Goal: Task Accomplishment & Management: Complete application form

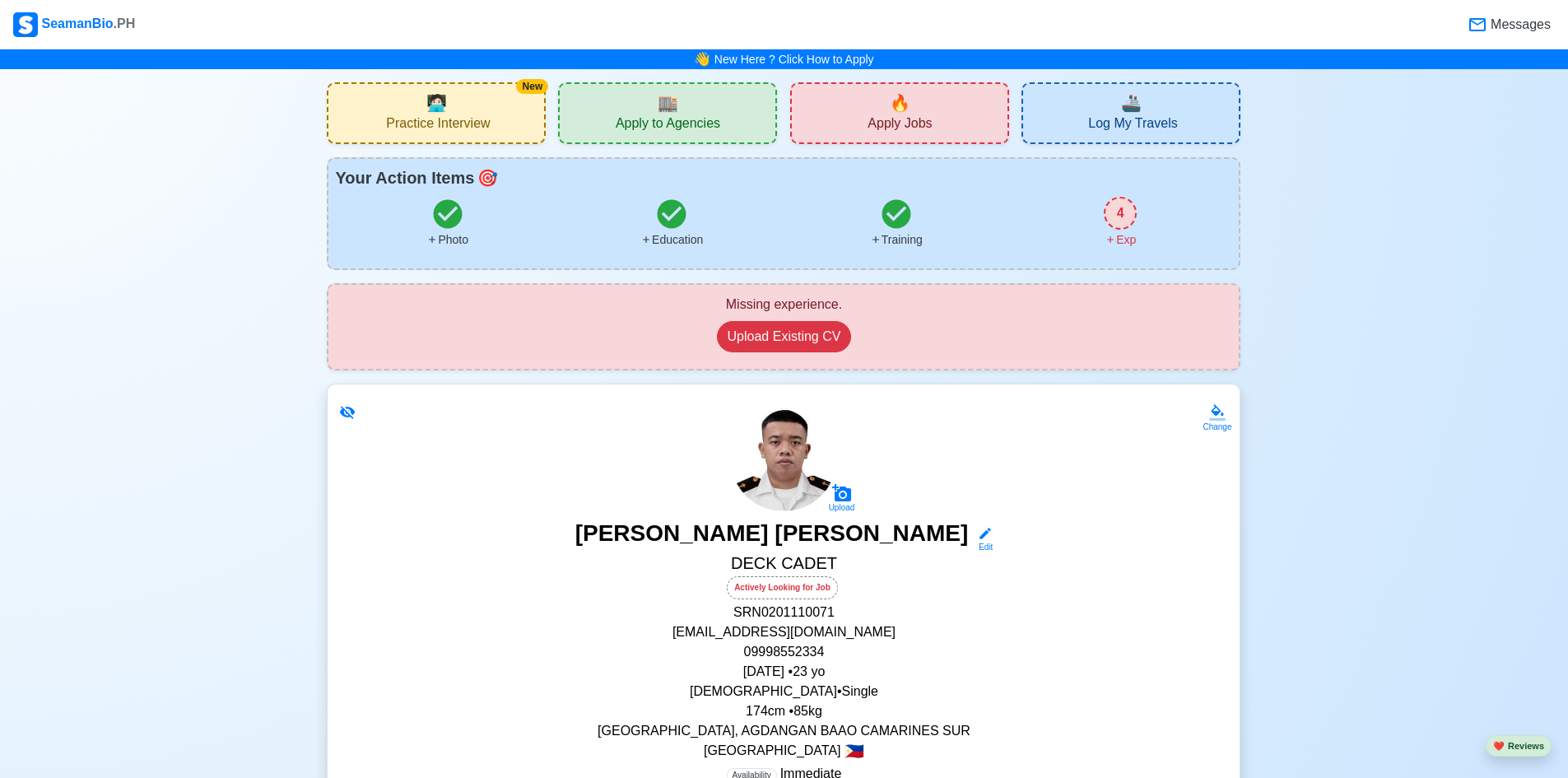
click at [867, 122] on div "🔥 Apply Jobs" at bounding box center [899, 113] width 219 height 62
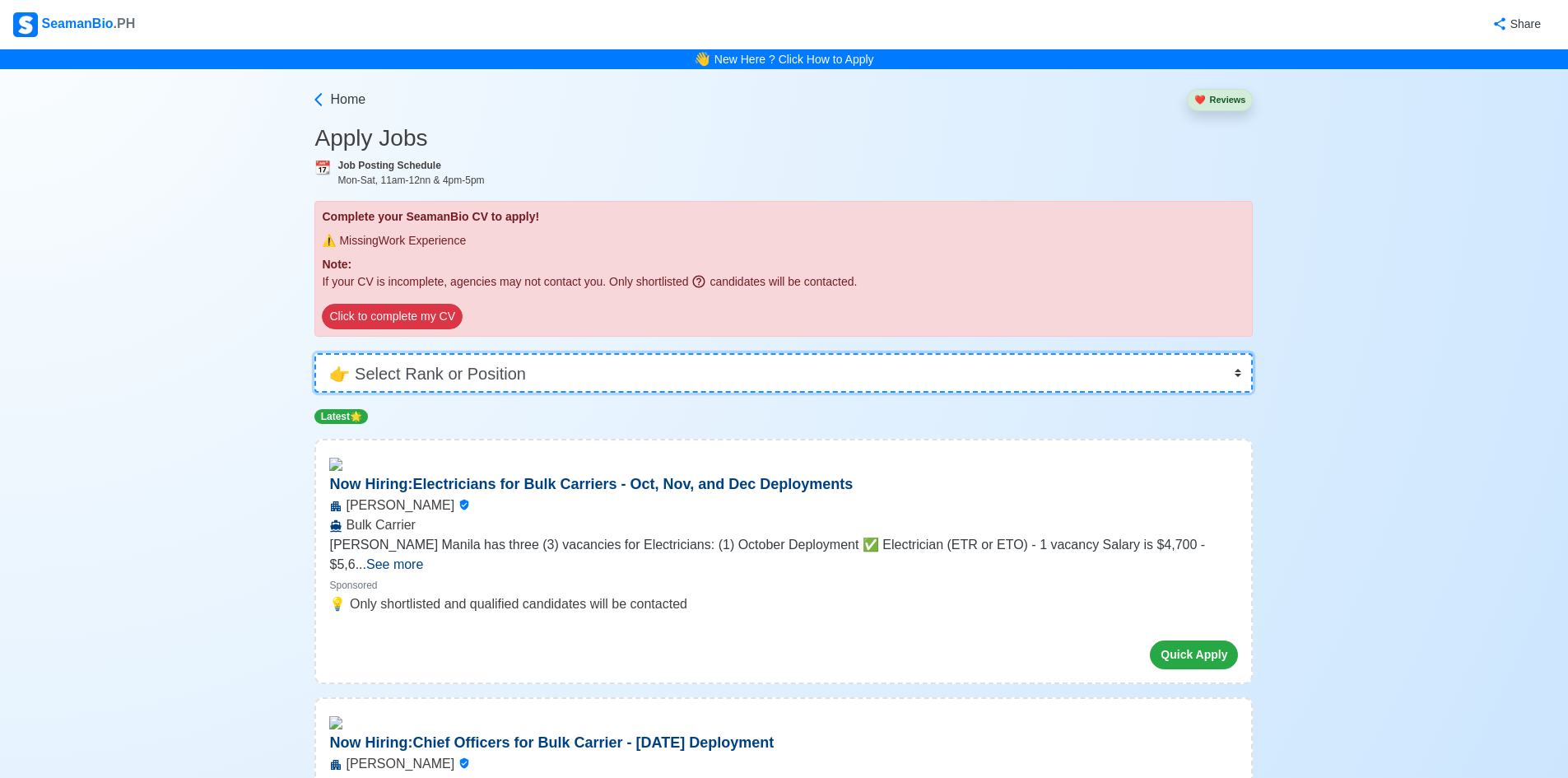
click at [599, 354] on select "👉 Select Rank or Position Master Chief Officer 2nd Officer 3rd Officer Junior O…" at bounding box center [784, 373] width 938 height 40
select select "Cadet"
click at [320, 354] on select "👉 Select Rank or Position Master Chief Officer 2nd Officer 3rd Officer Junior O…" at bounding box center [784, 373] width 938 height 40
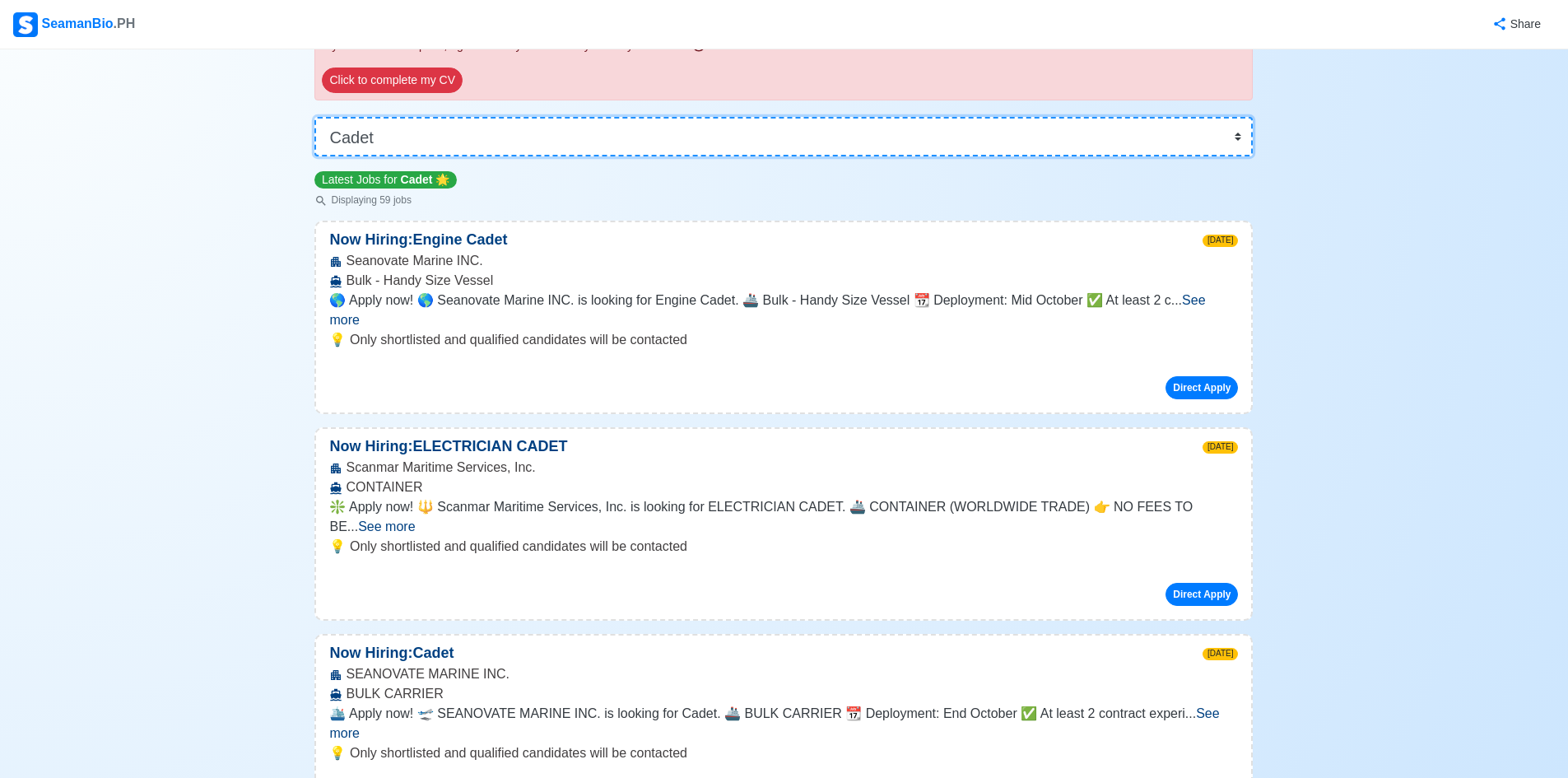
scroll to position [247, 0]
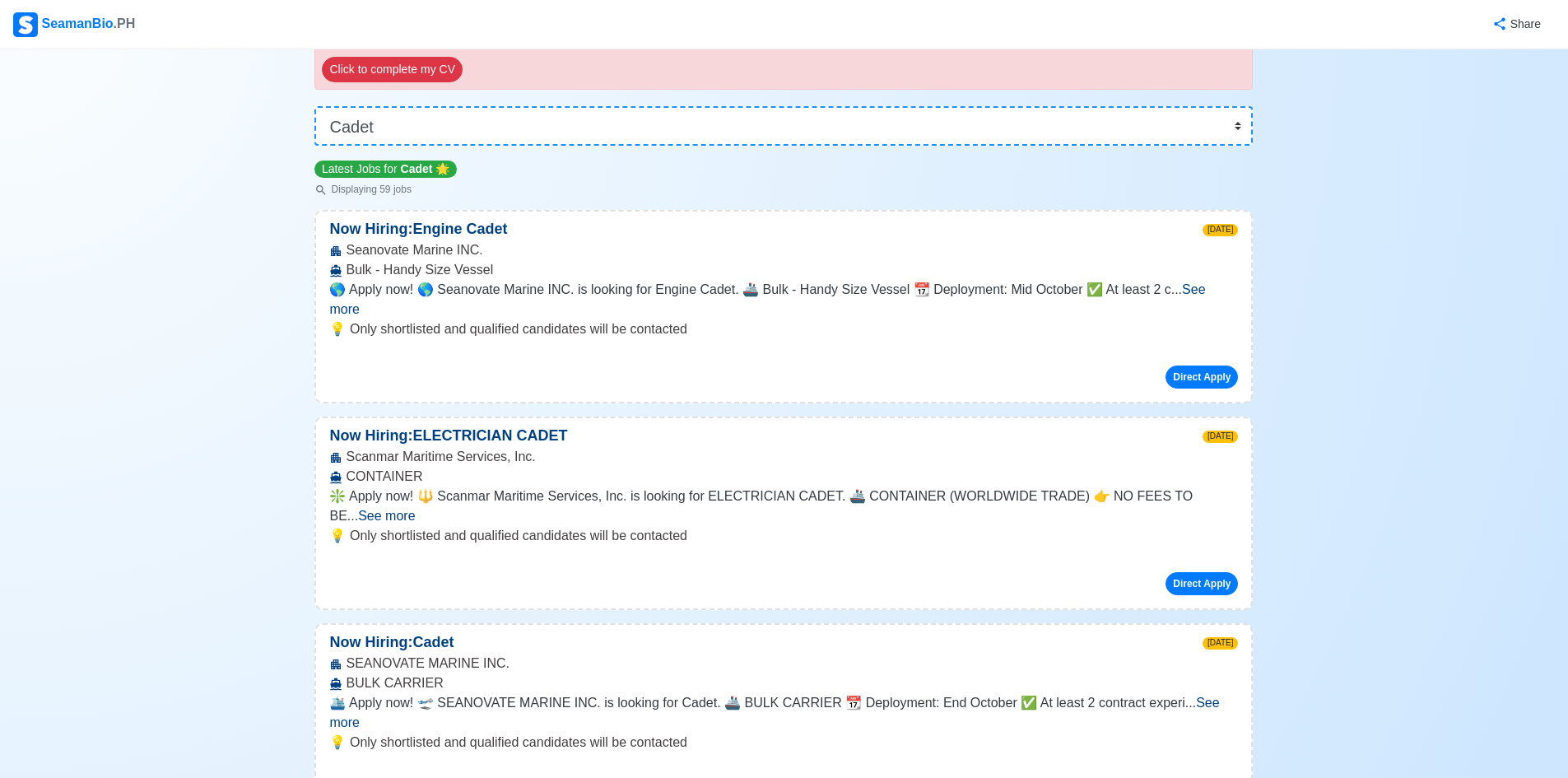
click at [1205, 292] on span "See more" at bounding box center [767, 298] width 876 height 34
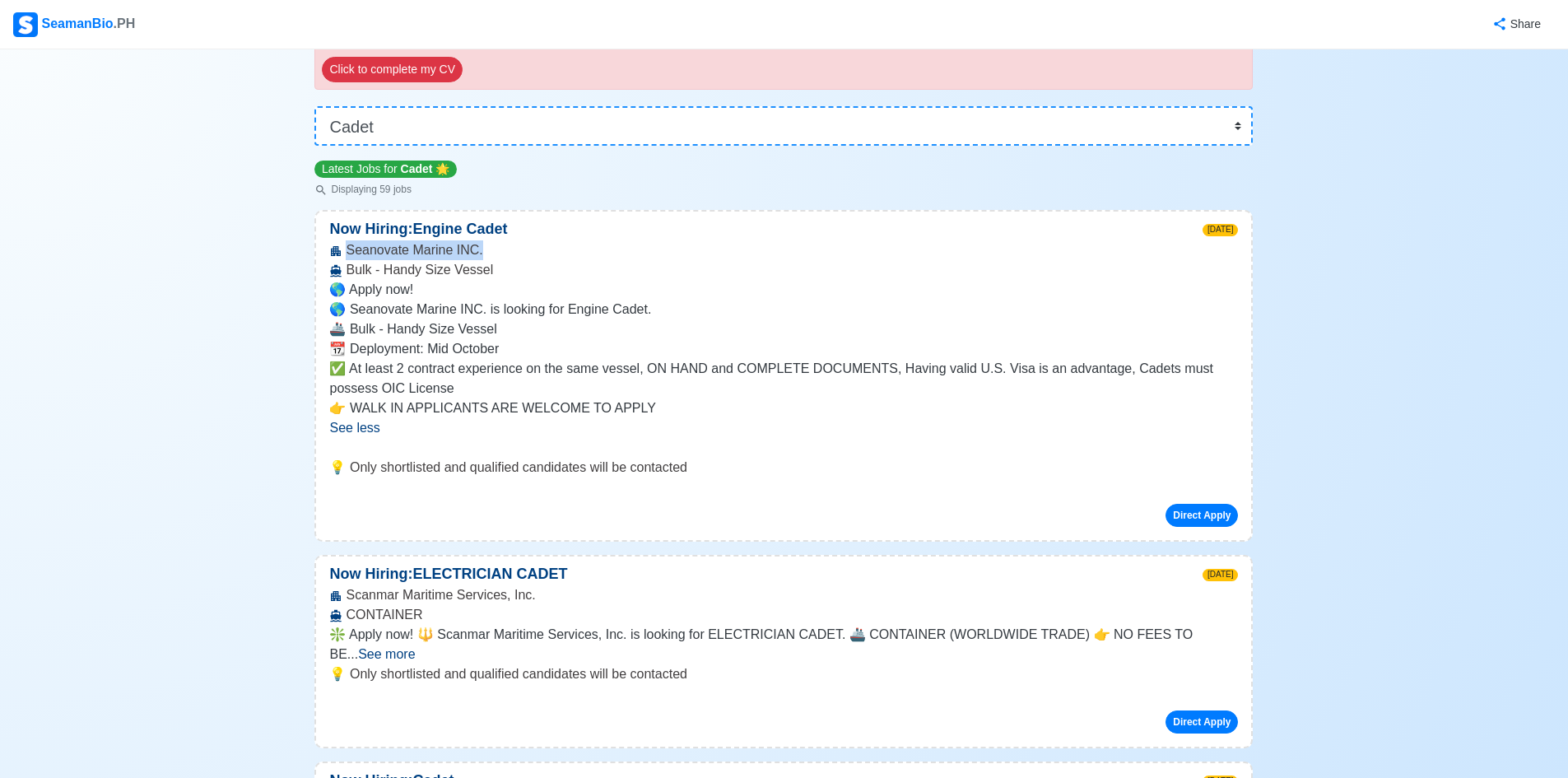
drag, startPoint x: 476, startPoint y: 250, endPoint x: 345, endPoint y: 256, distance: 131.1
click at [345, 256] on div "Seanovate Marine INC. Bulk - Handy Size Vessel" at bounding box center [784, 260] width 935 height 40
copy div "Seanovate Marine INC."
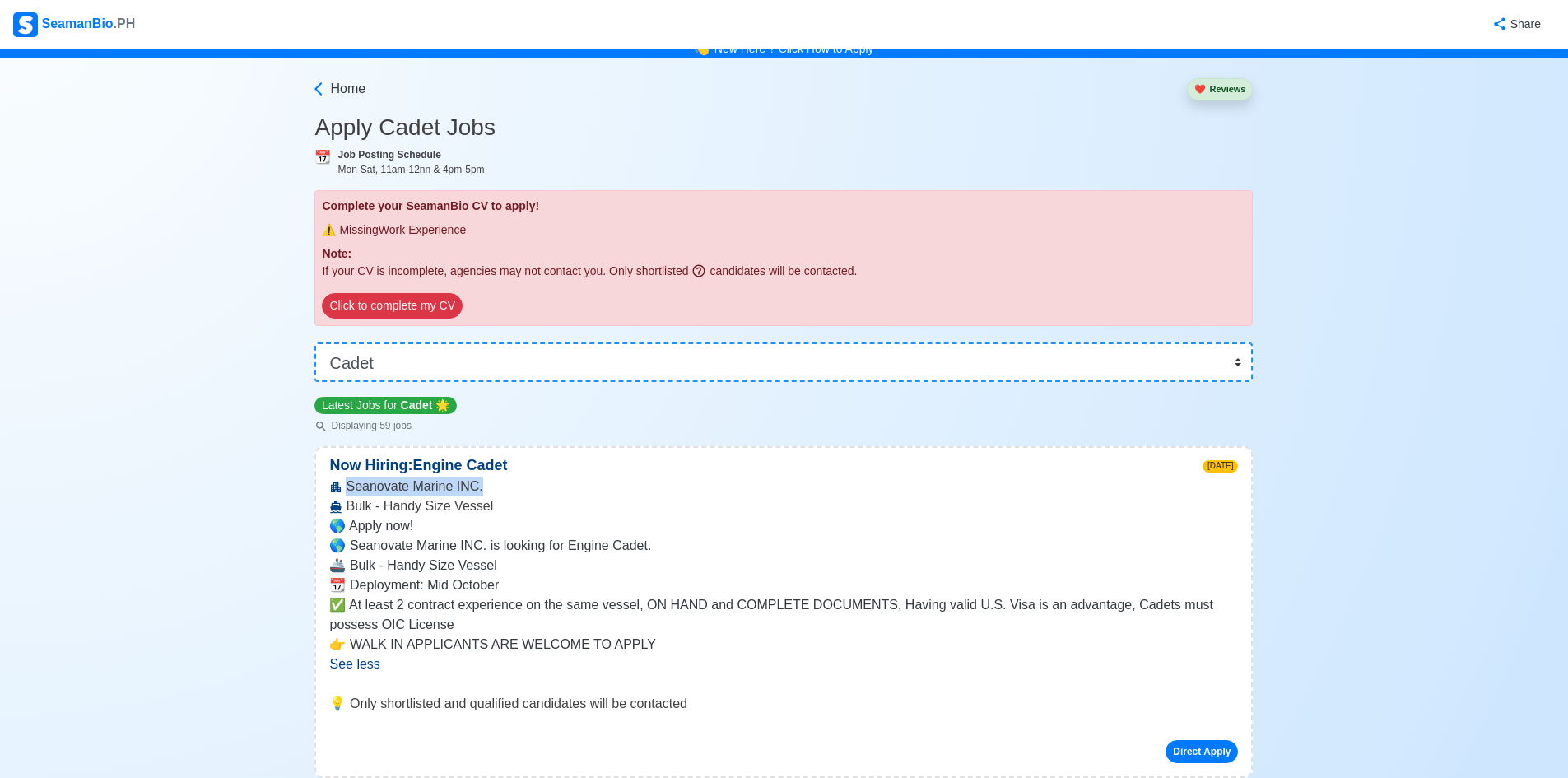
scroll to position [0, 0]
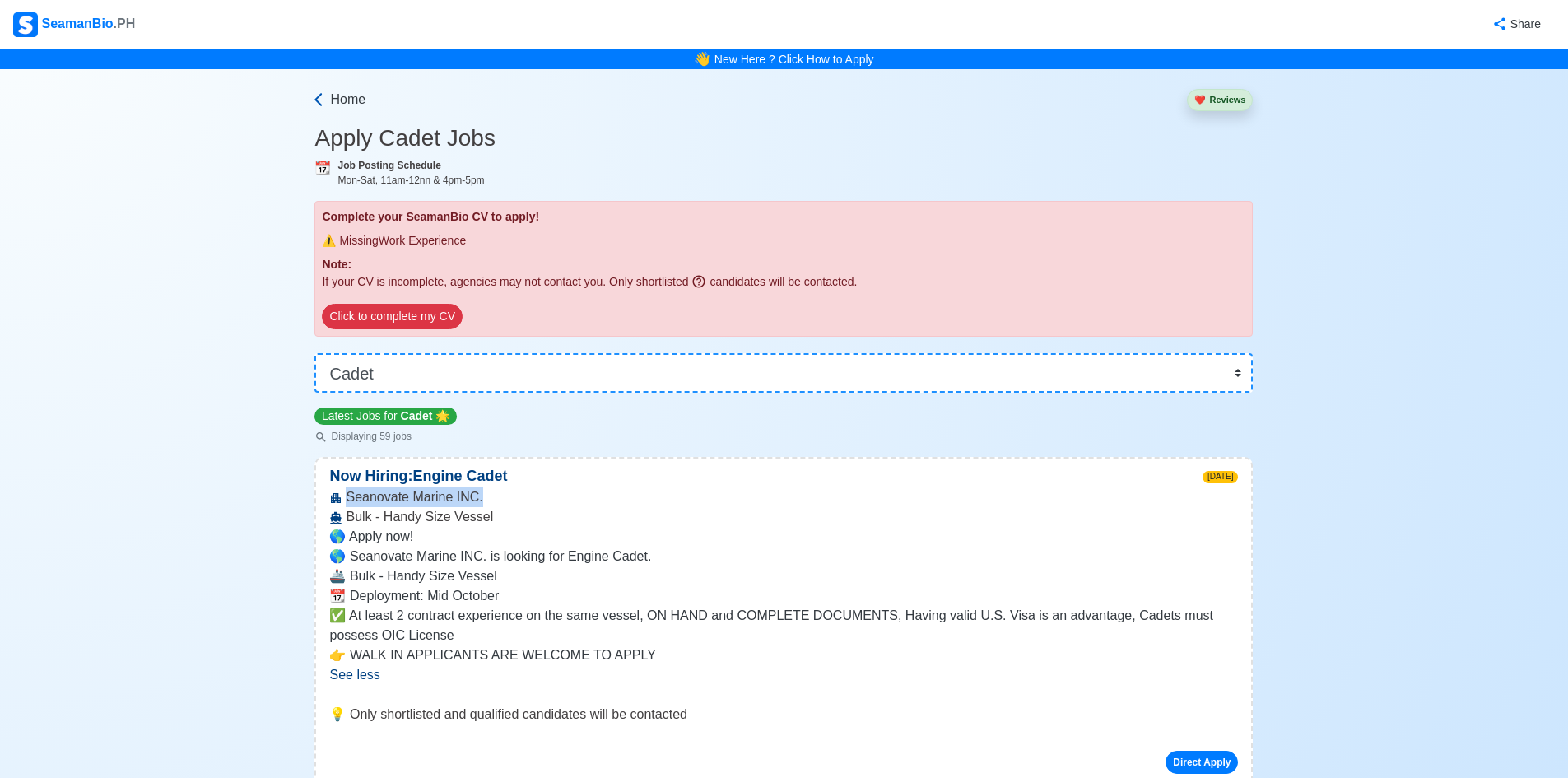
click at [335, 107] on span "Home" at bounding box center [347, 99] width 35 height 20
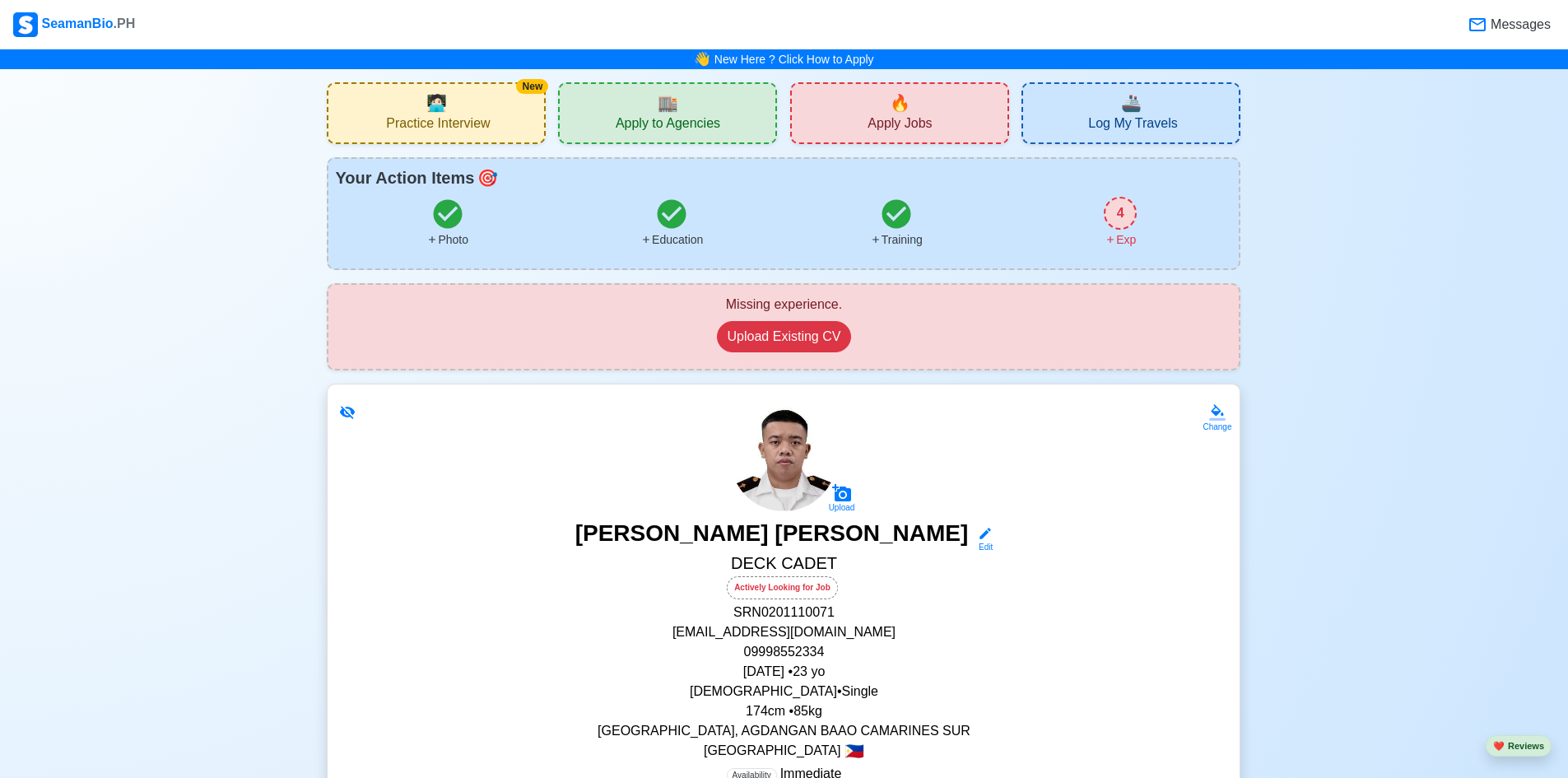
click at [604, 117] on div "🏬 Apply to Agencies" at bounding box center [667, 113] width 219 height 62
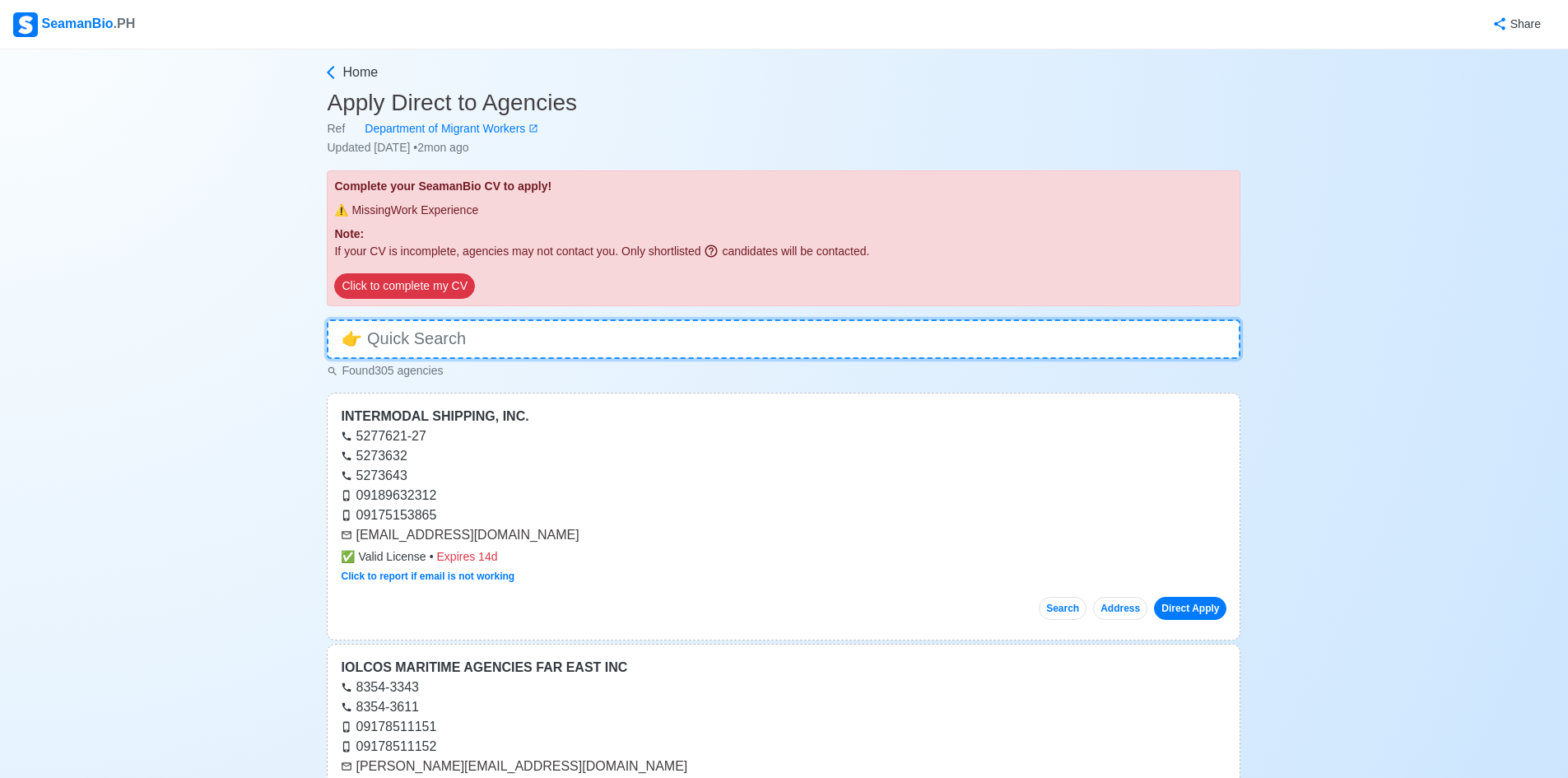
click at [581, 331] on input at bounding box center [784, 339] width 914 height 40
paste input "Seanovate Marine INC."
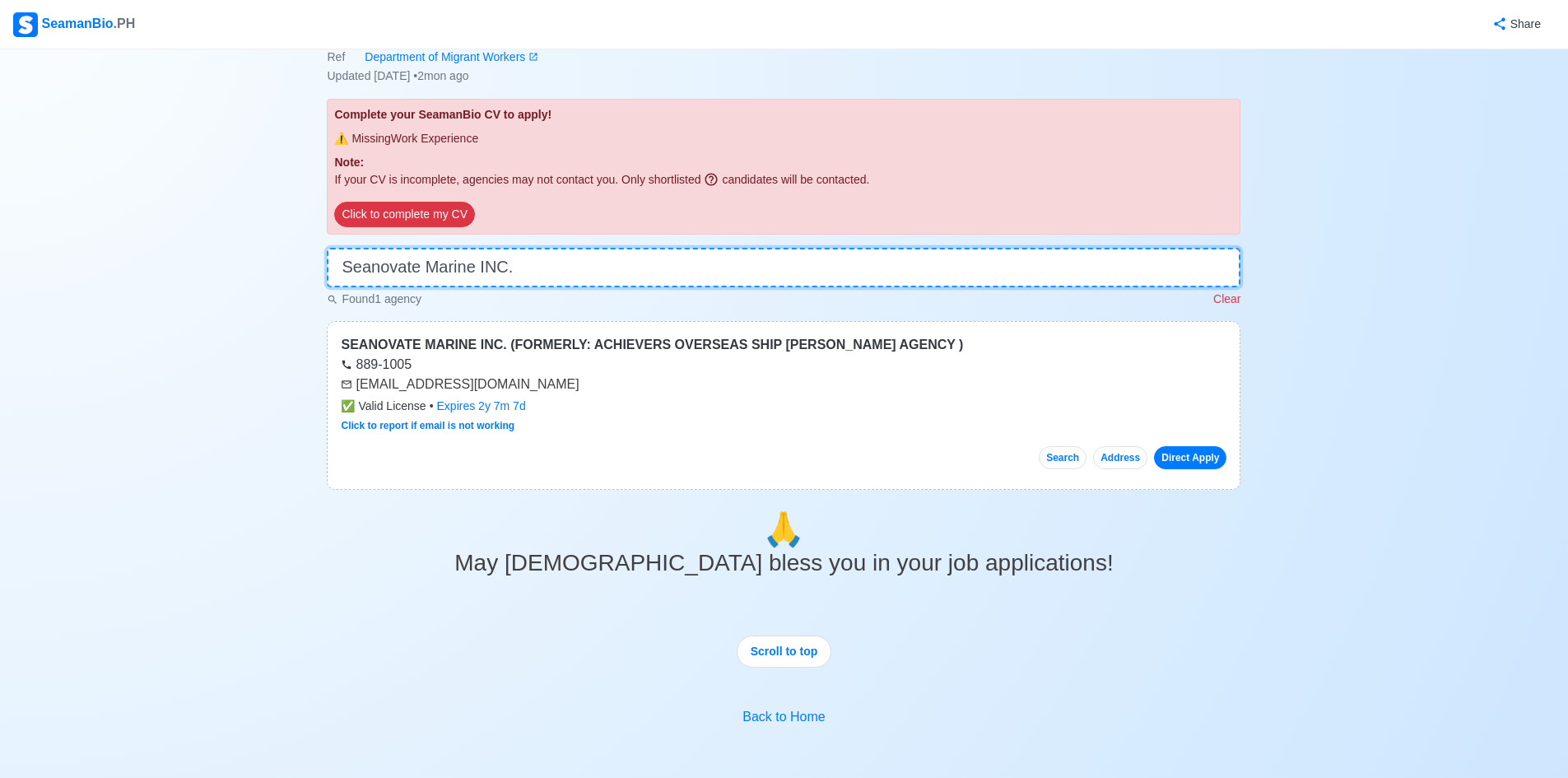
scroll to position [82, 0]
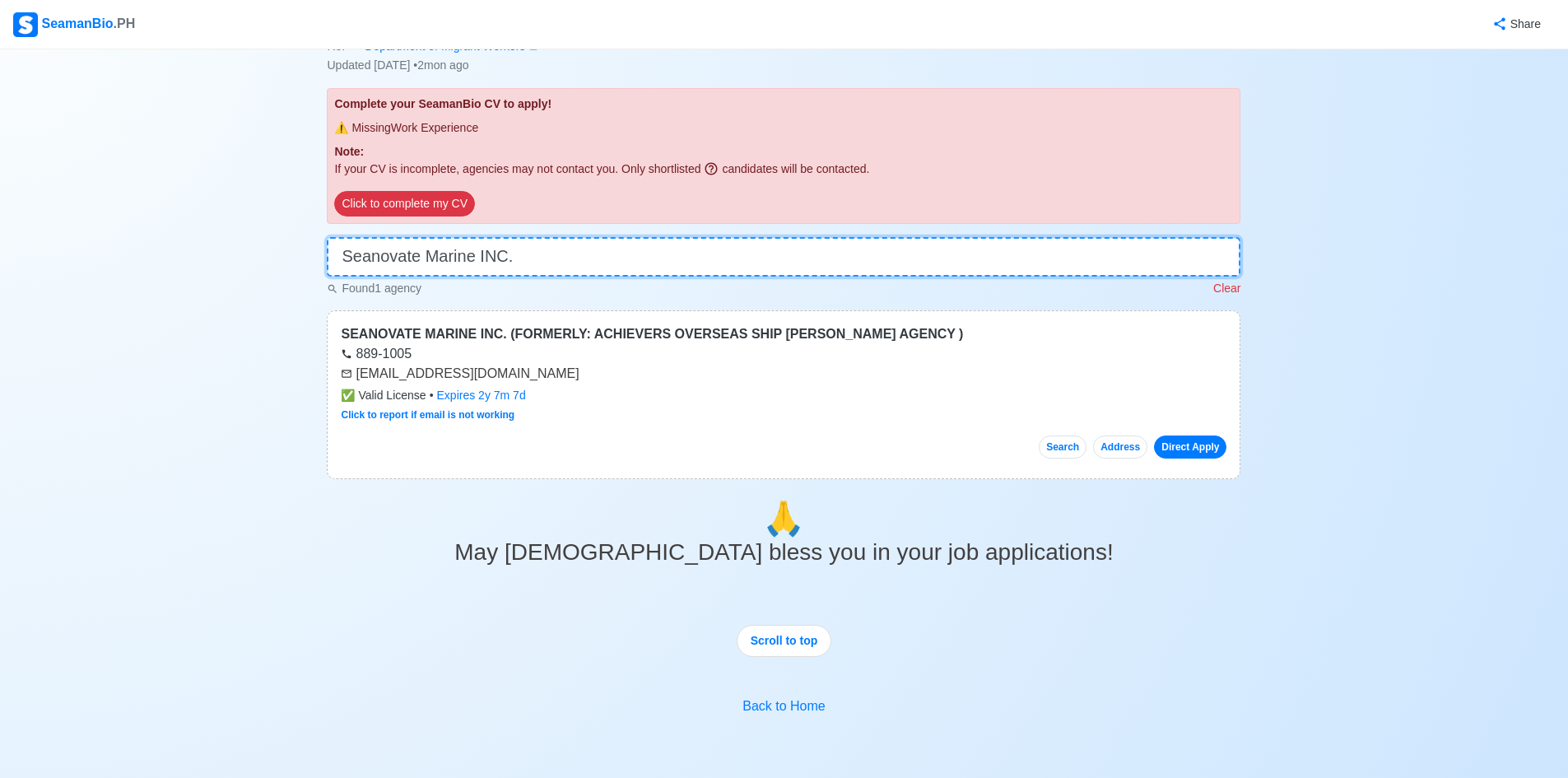
type input "Seanovate Marine INC."
drag, startPoint x: 564, startPoint y: 375, endPoint x: 358, endPoint y: 376, distance: 206.0
click at [358, 376] on div "[EMAIL_ADDRESS][DOMAIN_NAME]" at bounding box center [783, 373] width 885 height 20
copy div "[EMAIL_ADDRESS][DOMAIN_NAME]"
click at [1234, 291] on p "Clear" at bounding box center [1227, 289] width 28 height 17
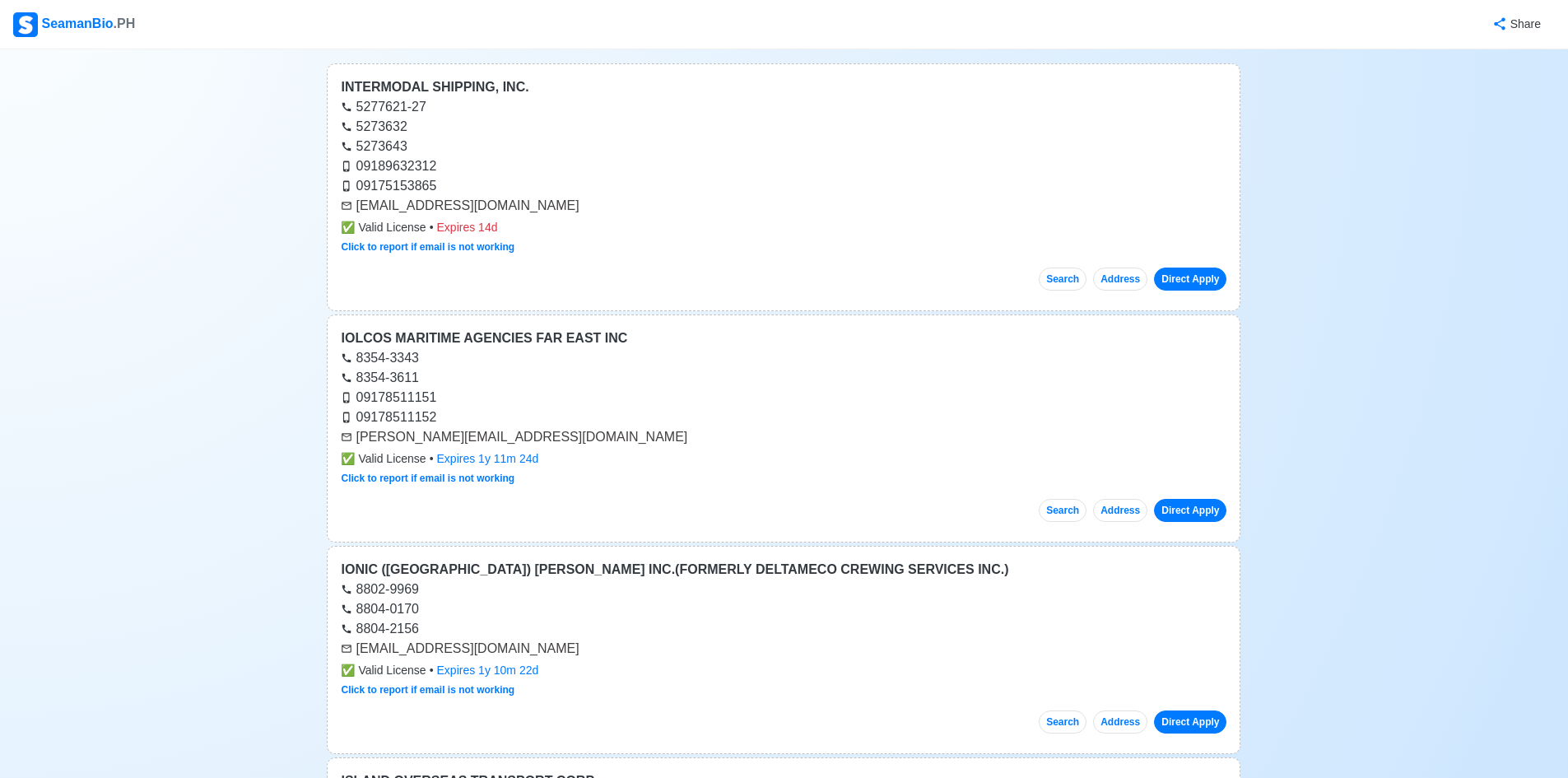
scroll to position [0, 0]
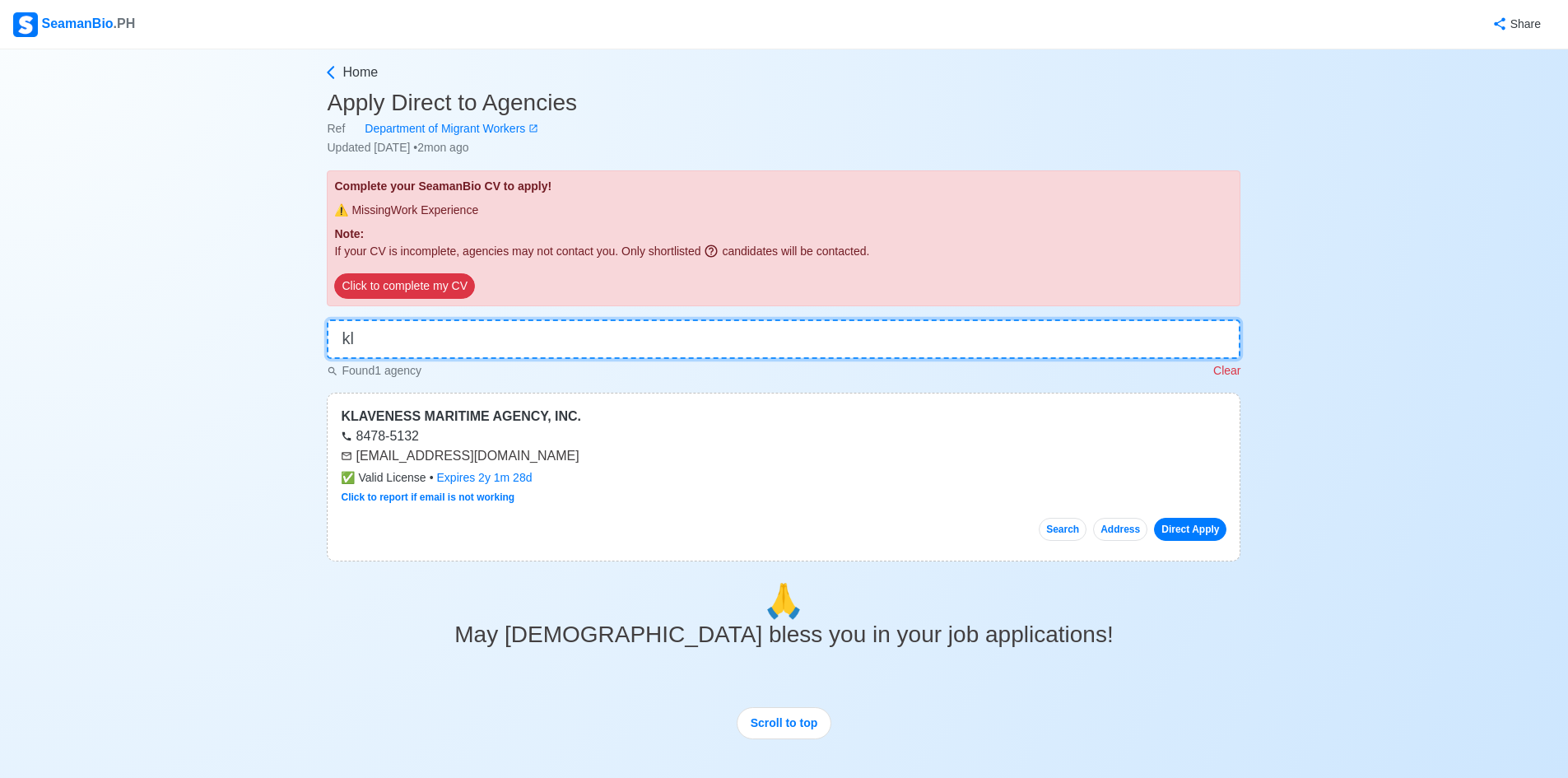
type input "k"
type input "roya"
